Goal: Find specific page/section: Find specific page/section

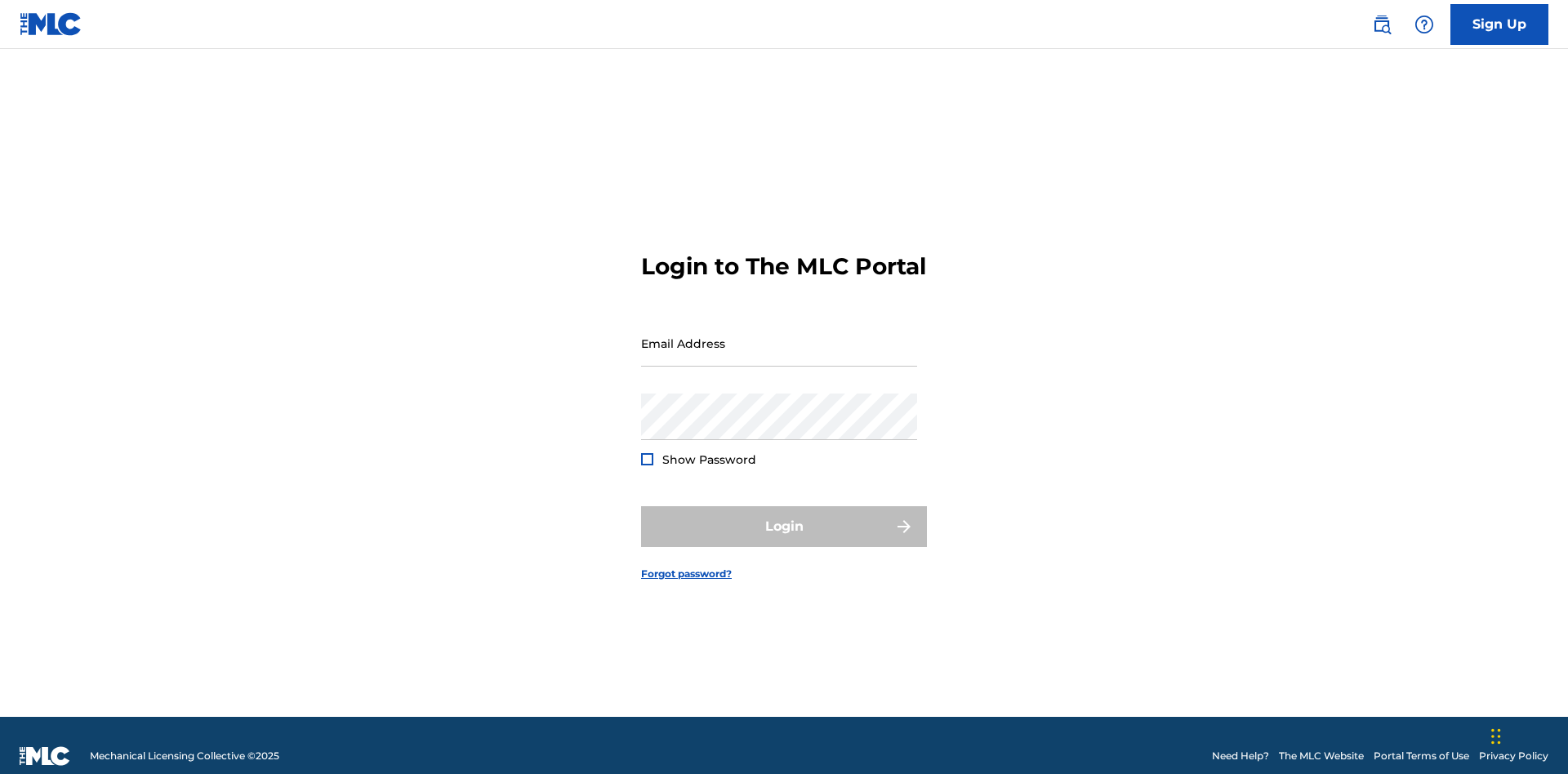
scroll to position [21, 0]
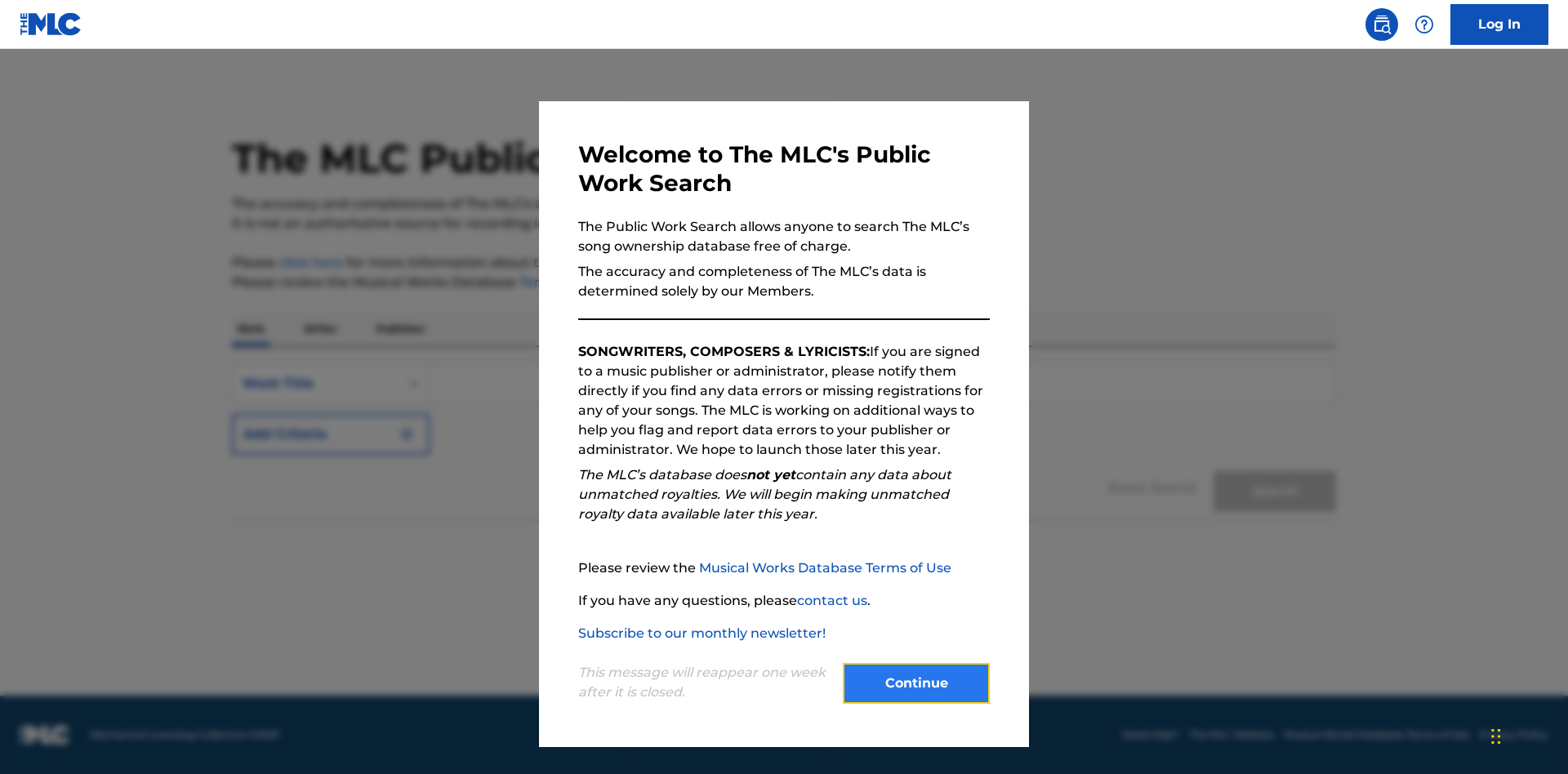
click at [916, 684] on button "Continue" at bounding box center [916, 683] width 147 height 40
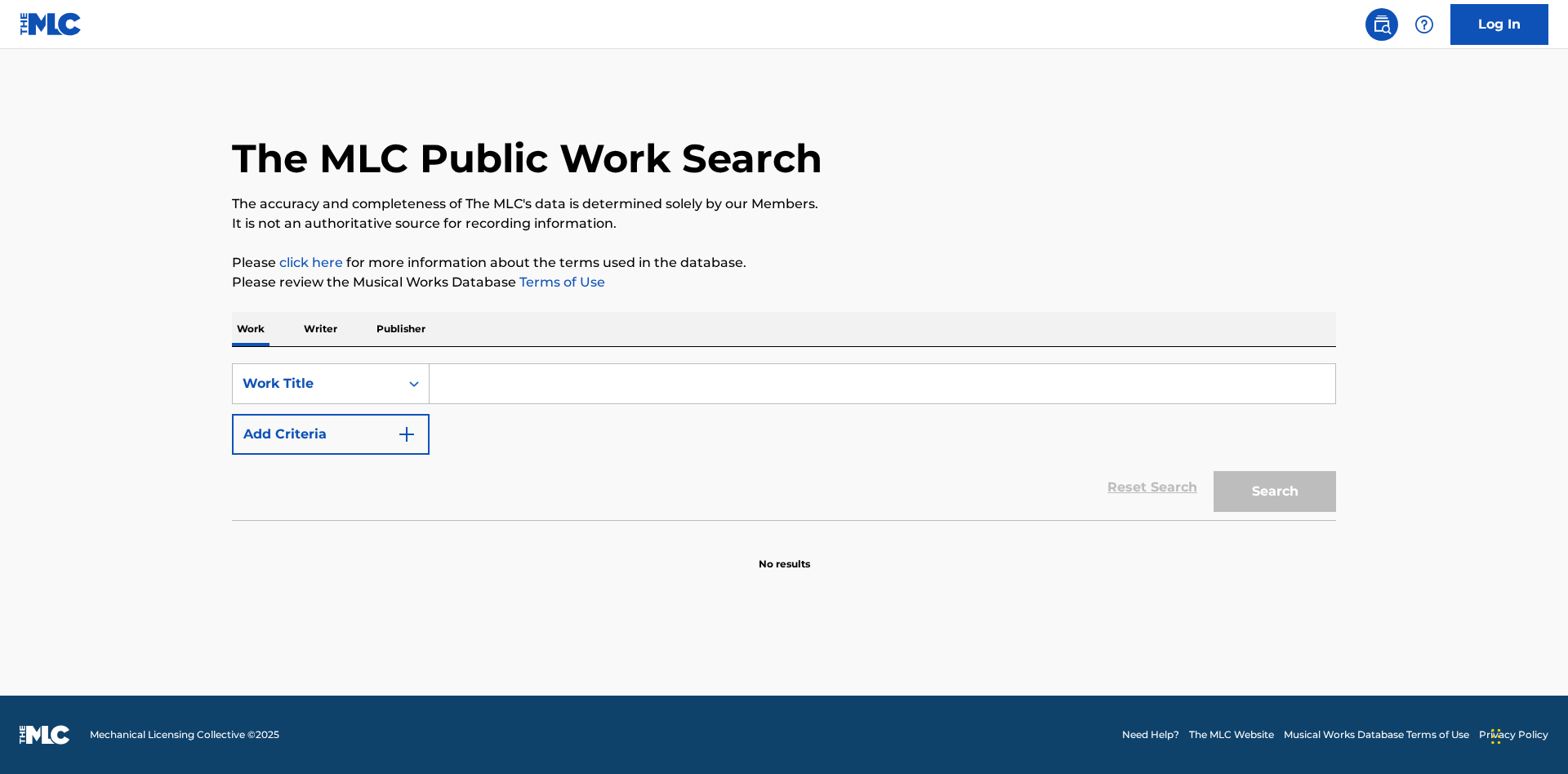
click at [400, 329] on p "Publisher" at bounding box center [401, 329] width 59 height 34
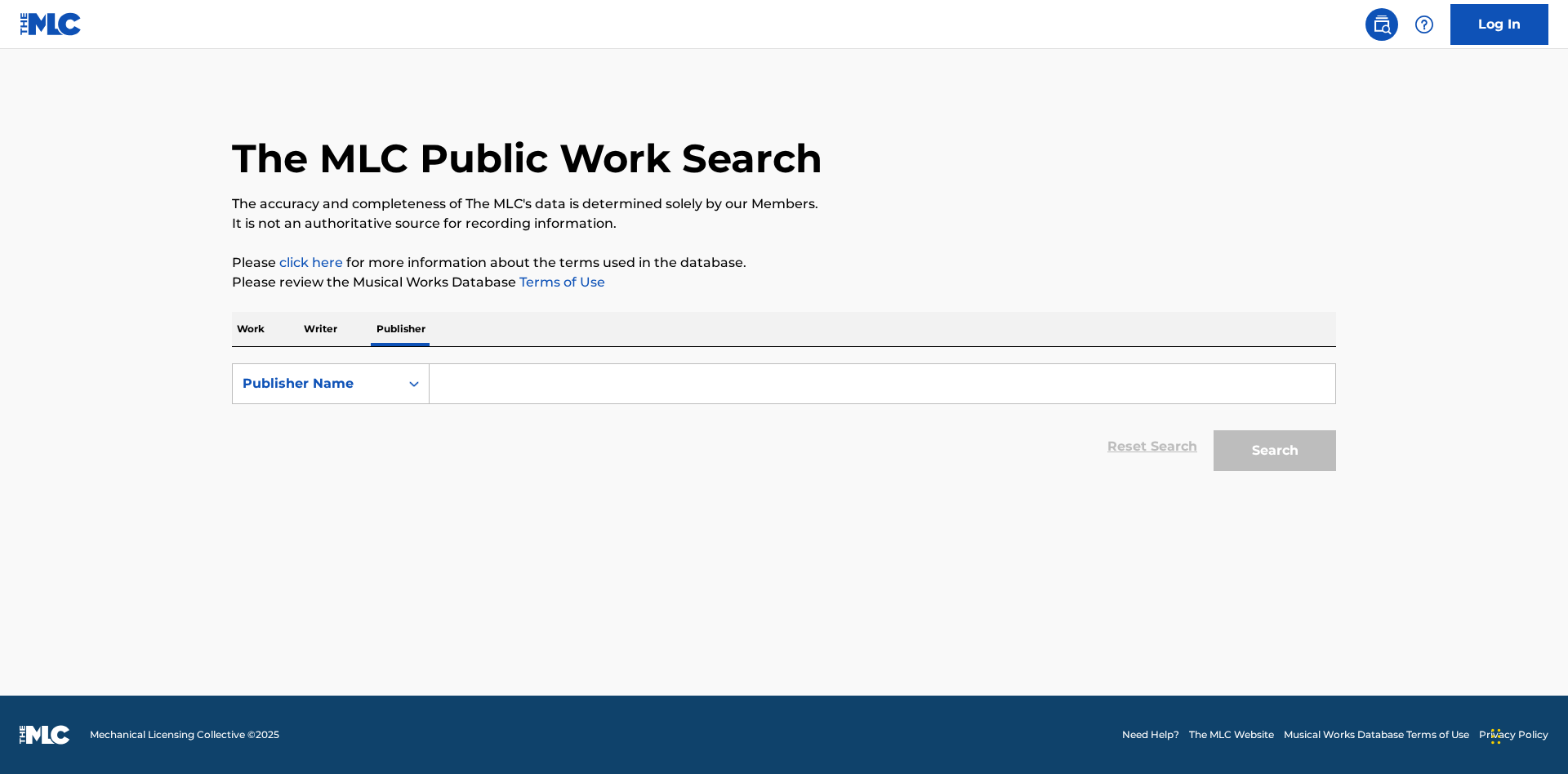
click at [882, 384] on input "Search Form" at bounding box center [882, 383] width 905 height 40
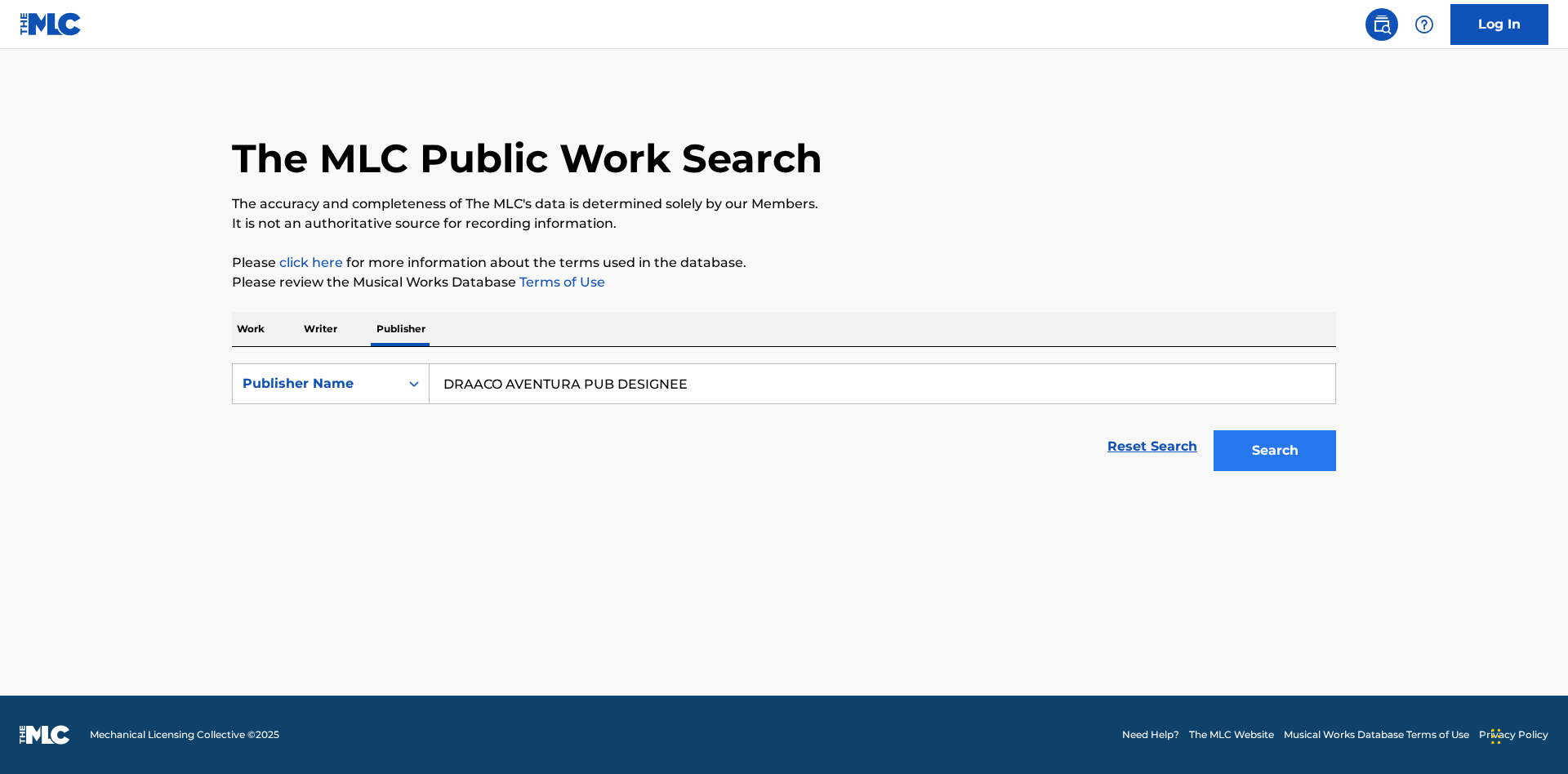
type input "DRAACO AVENTURA PUB DESIGNEE"
click at [1274, 451] on button "Search" at bounding box center [1274, 451] width 122 height 40
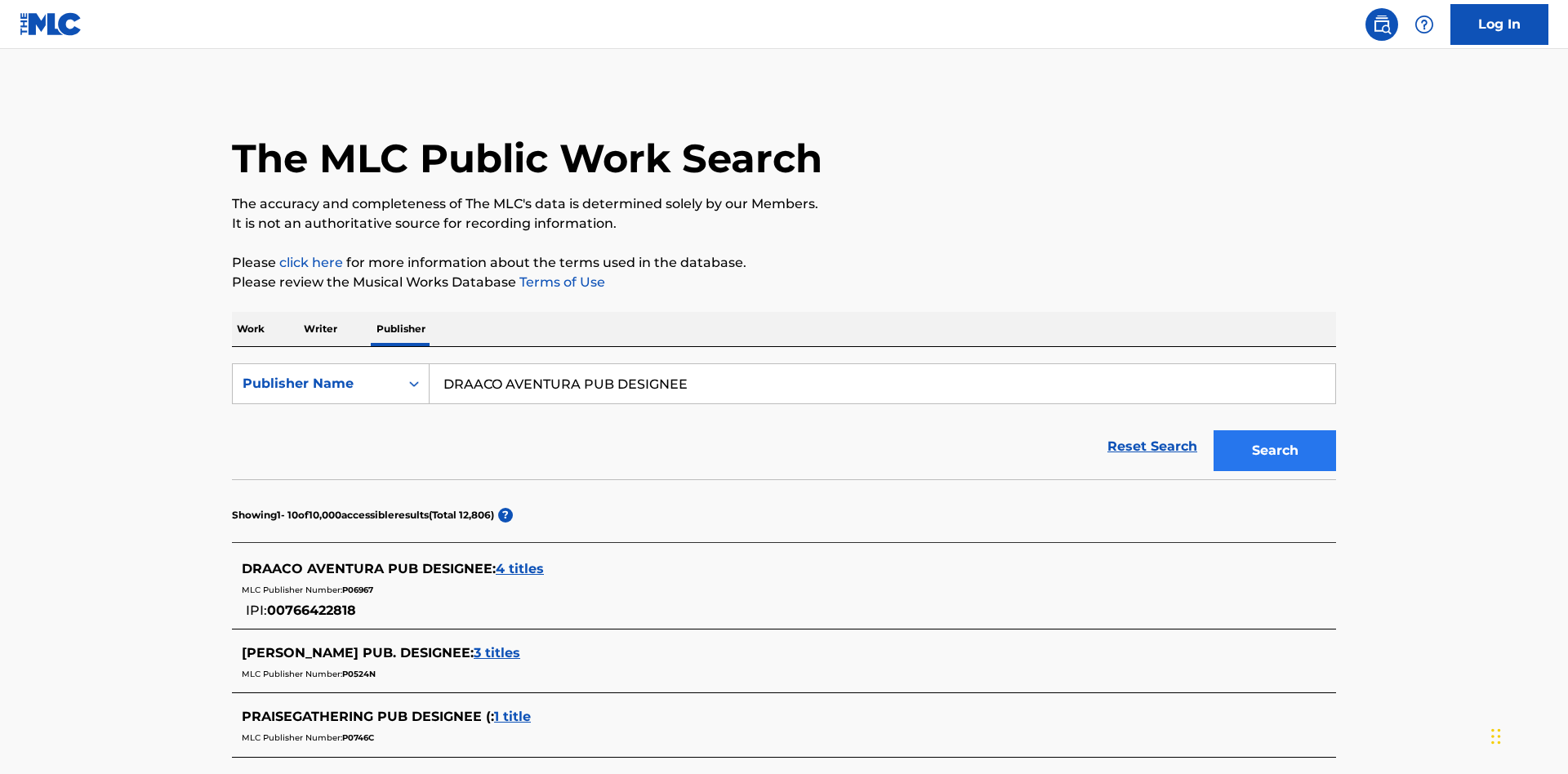
scroll to position [463, 0]
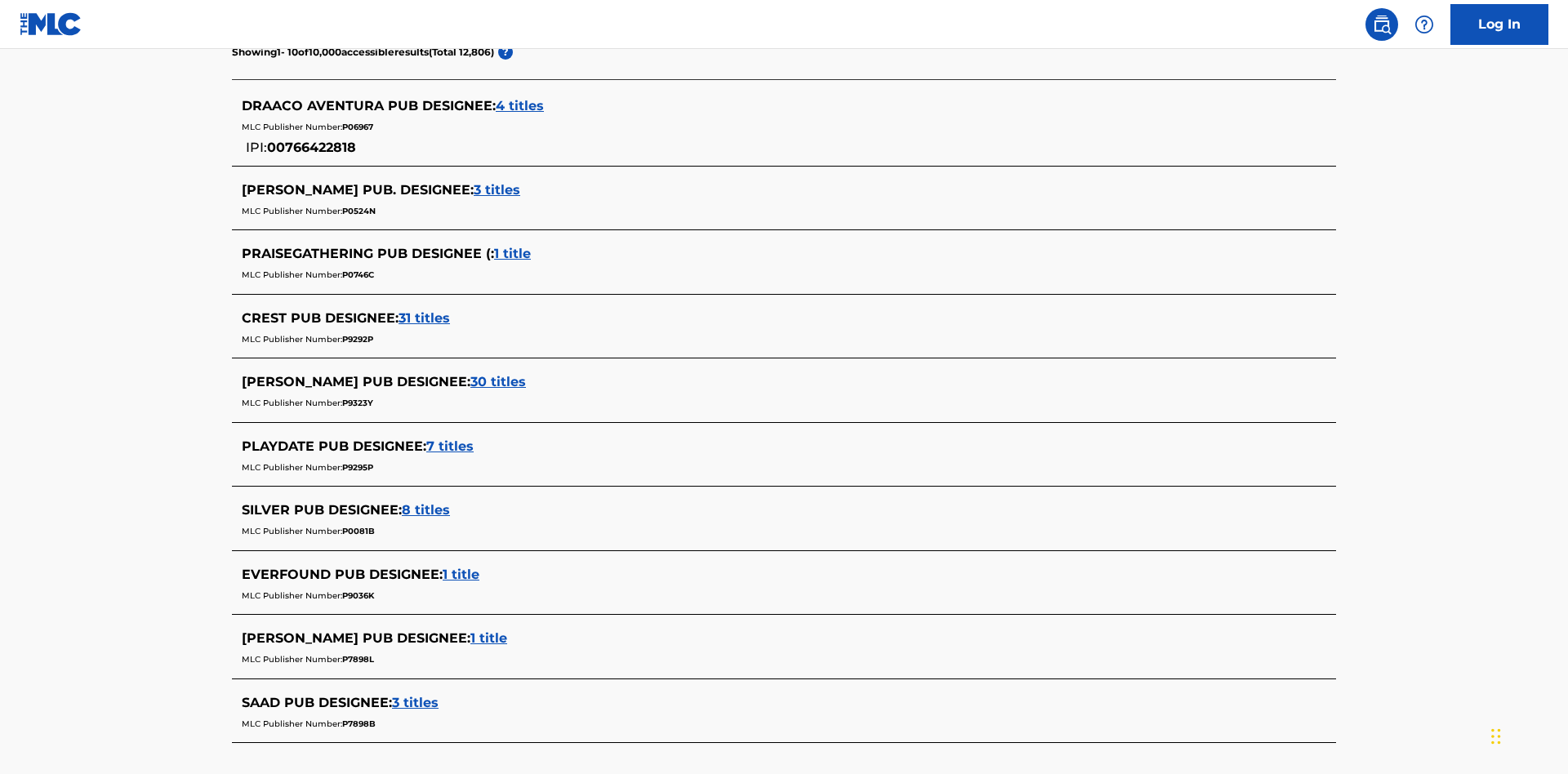
click at [520, 106] on span "4 titles" at bounding box center [519, 105] width 48 height 16
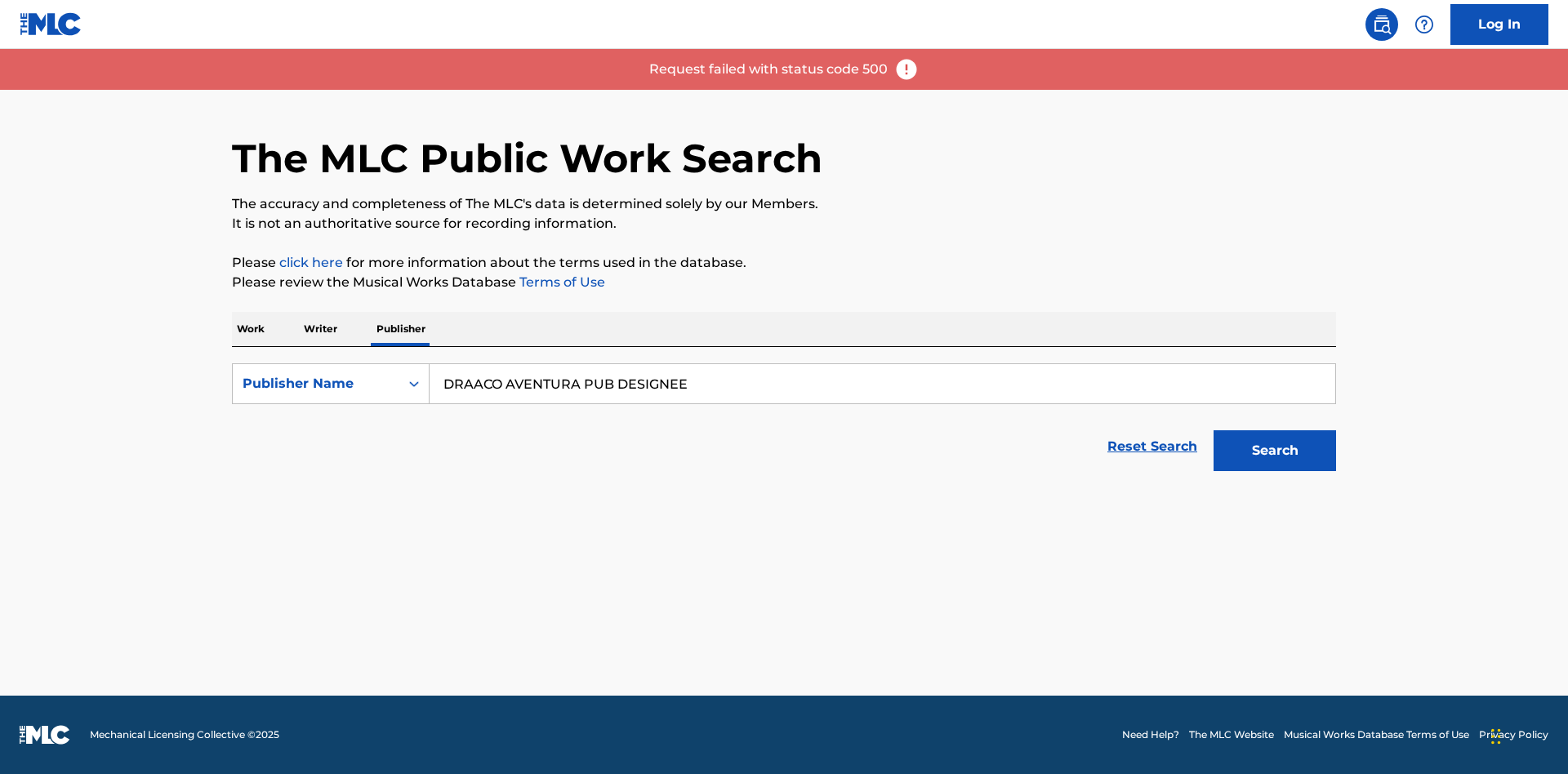
scroll to position [0, 0]
